Goal: Download file/media

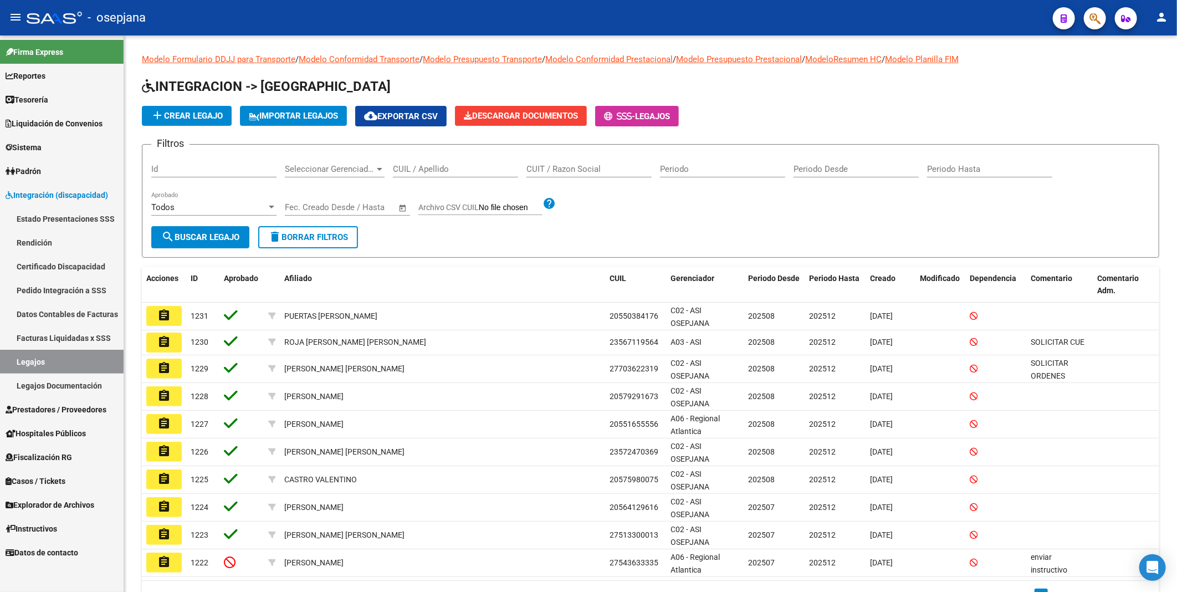
click at [86, 339] on link "Facturas Liquidadas x SSS" at bounding box center [62, 338] width 124 height 24
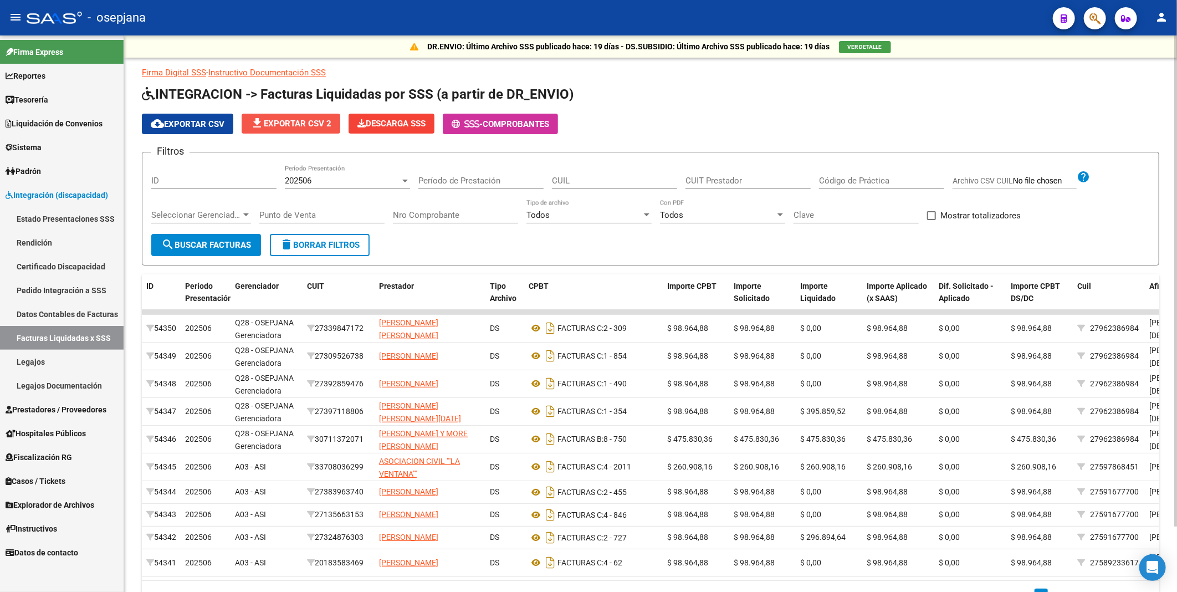
click at [296, 124] on span "file_download Exportar CSV 2" at bounding box center [290, 124] width 81 height 10
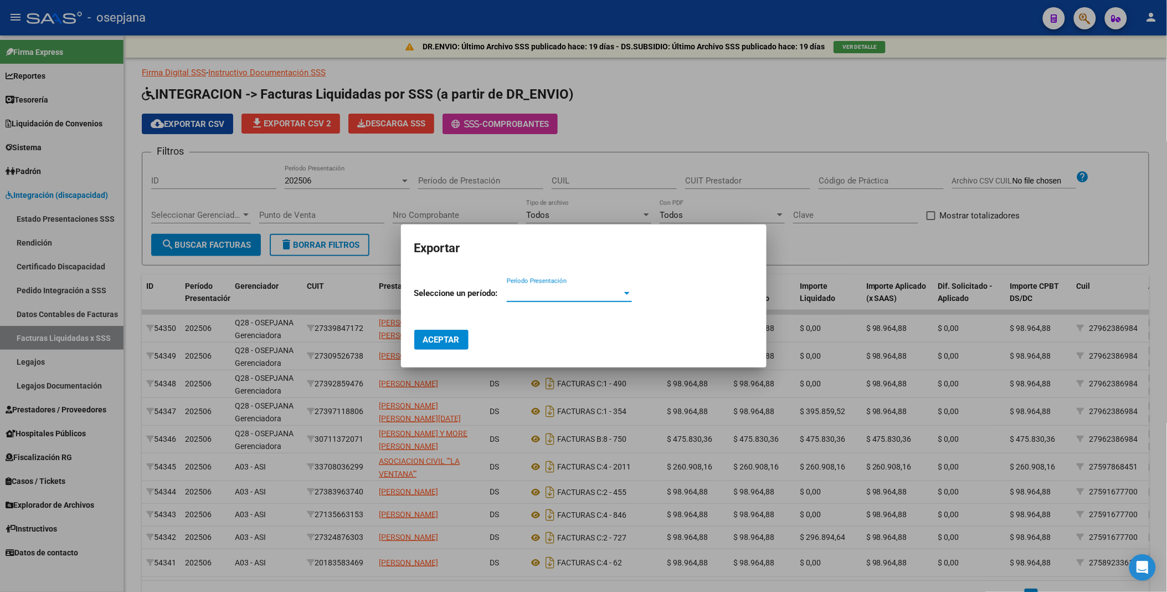
click at [541, 290] on span "Período Presentación" at bounding box center [564, 293] width 115 height 10
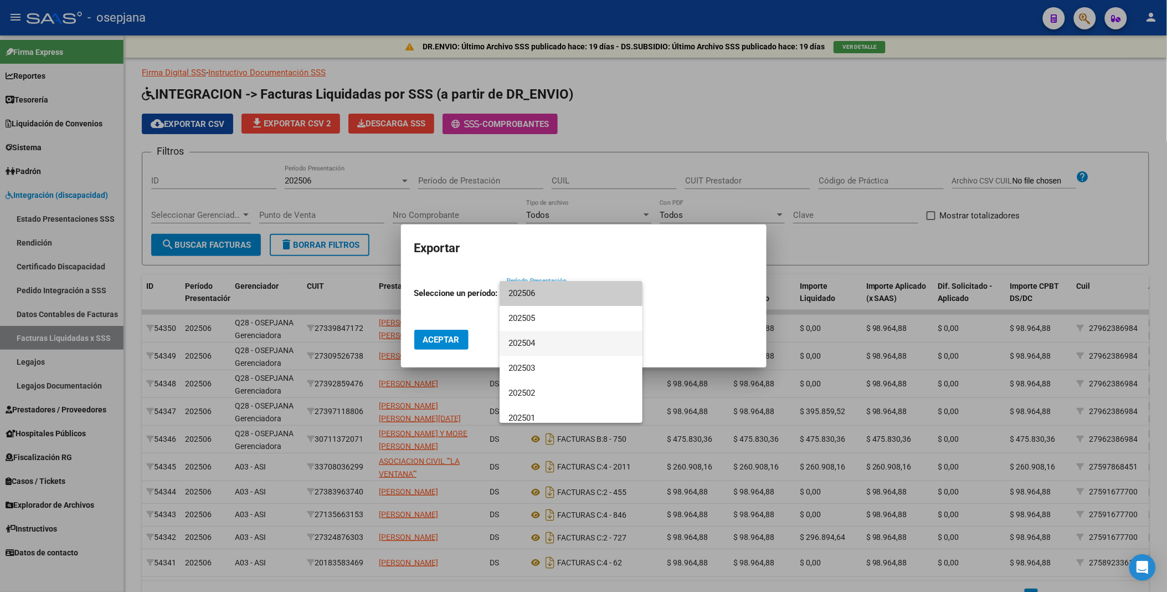
click at [534, 339] on span "202504" at bounding box center [571, 343] width 125 height 25
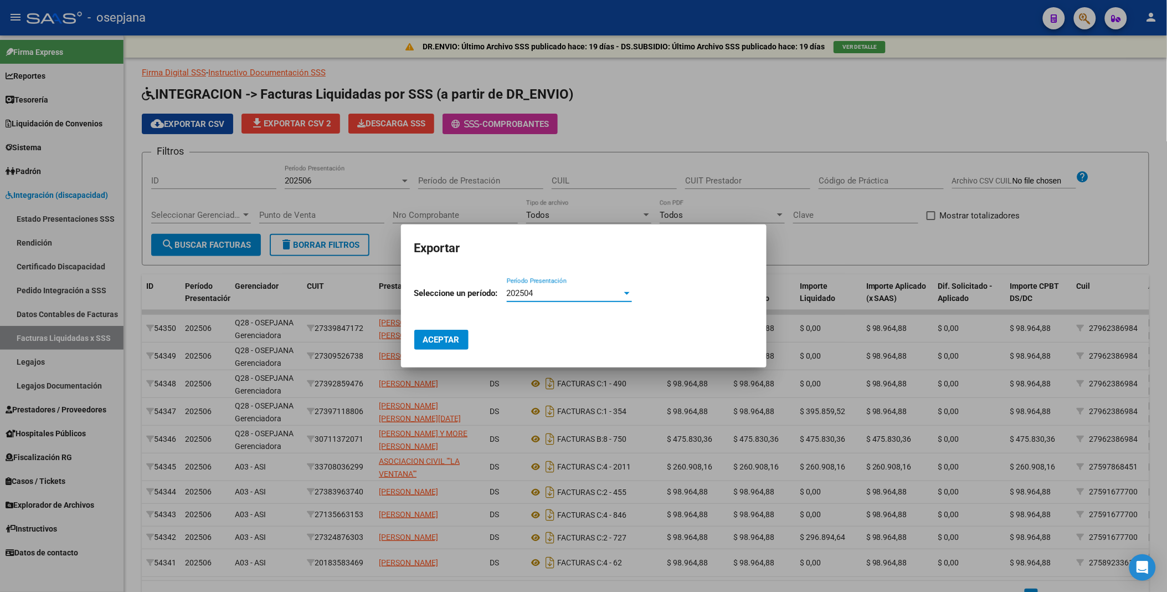
click at [440, 342] on span "Aceptar" at bounding box center [441, 340] width 37 height 10
click at [658, 152] on div at bounding box center [583, 296] width 1167 height 592
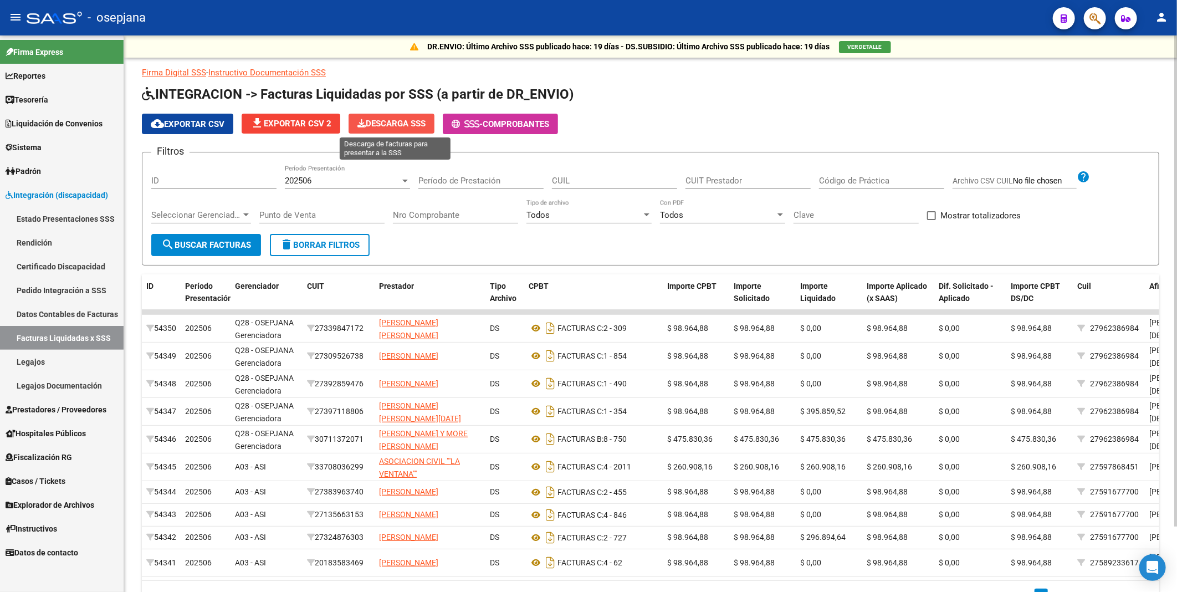
click at [408, 120] on span "Descarga SSS" at bounding box center [391, 124] width 68 height 10
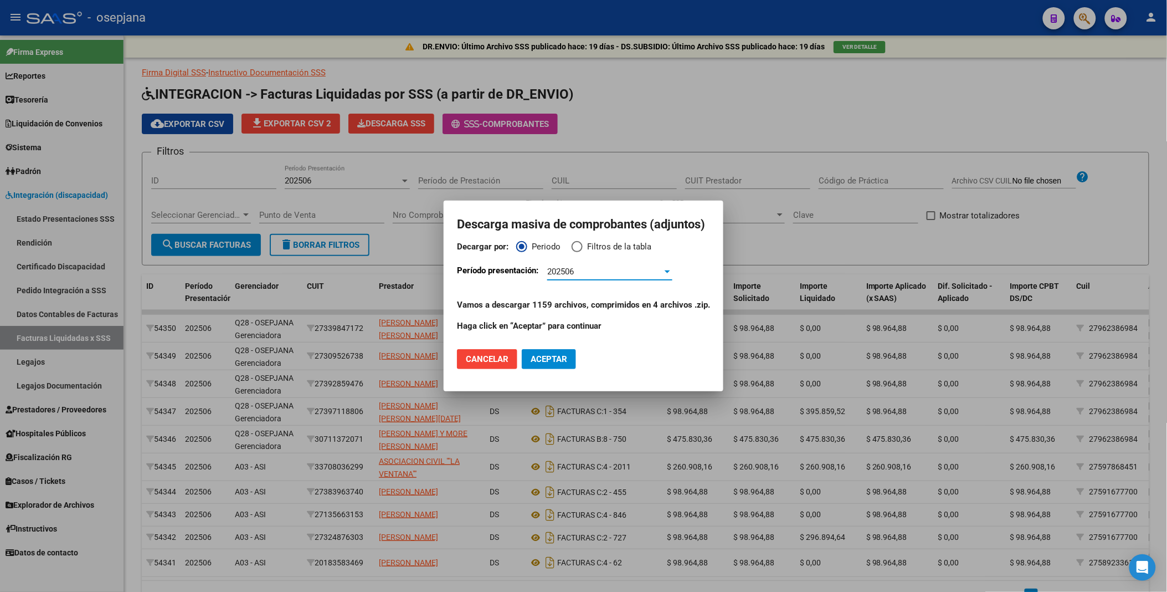
click at [598, 273] on div "202506" at bounding box center [604, 271] width 115 height 10
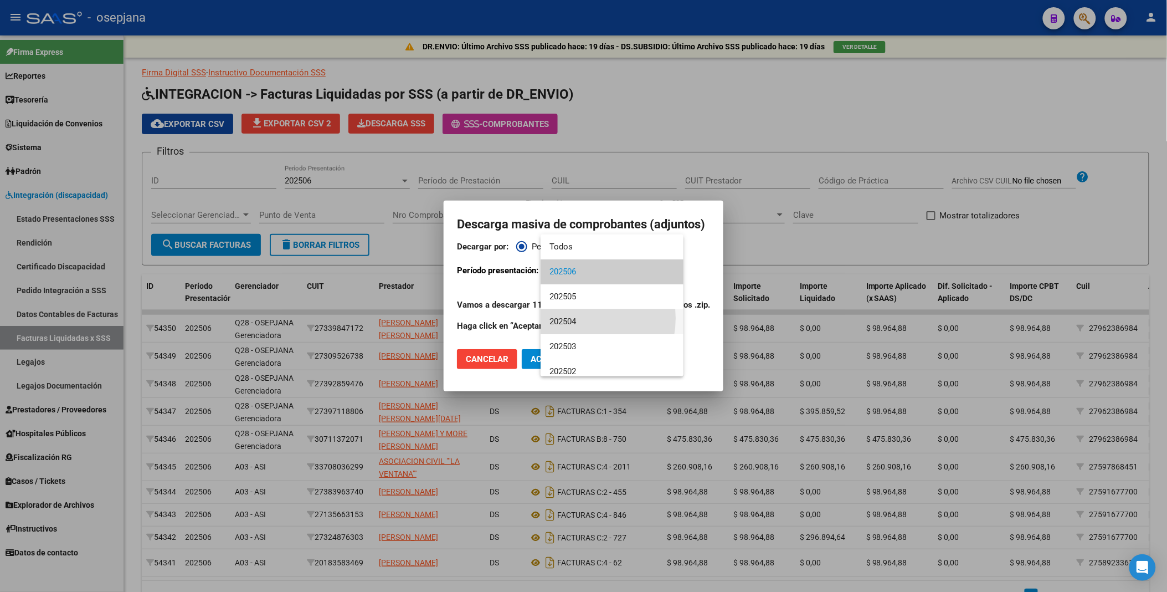
click at [576, 318] on span "202504" at bounding box center [612, 321] width 125 height 25
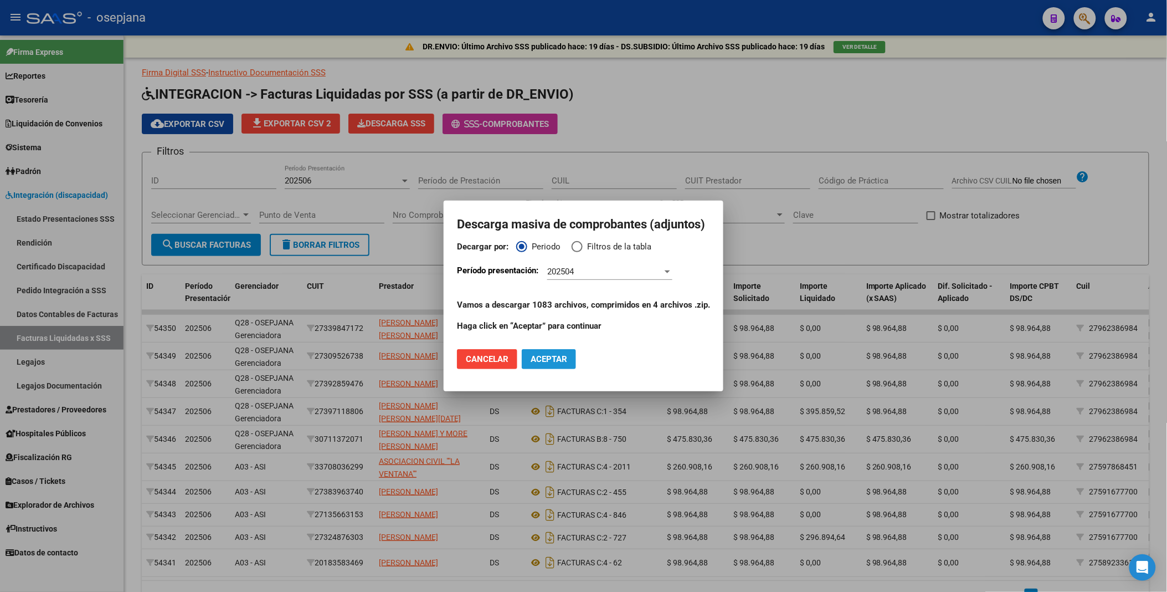
click at [544, 352] on button "Aceptar" at bounding box center [549, 359] width 54 height 20
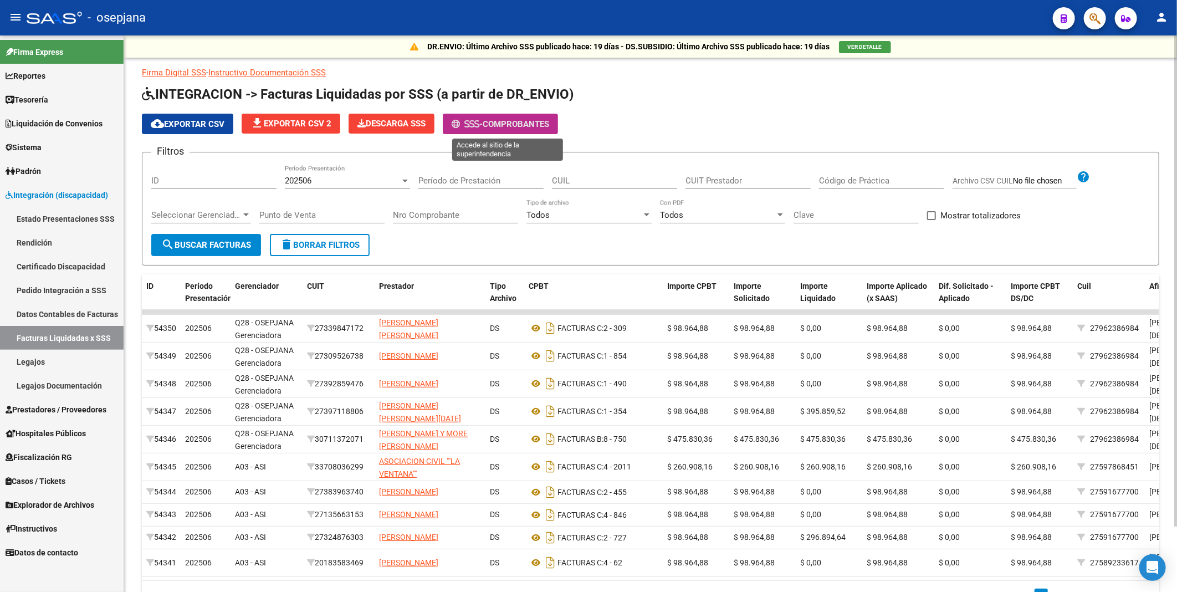
click at [479, 121] on icon at bounding box center [476, 124] width 5 height 8
